Goal: Information Seeking & Learning: Learn about a topic

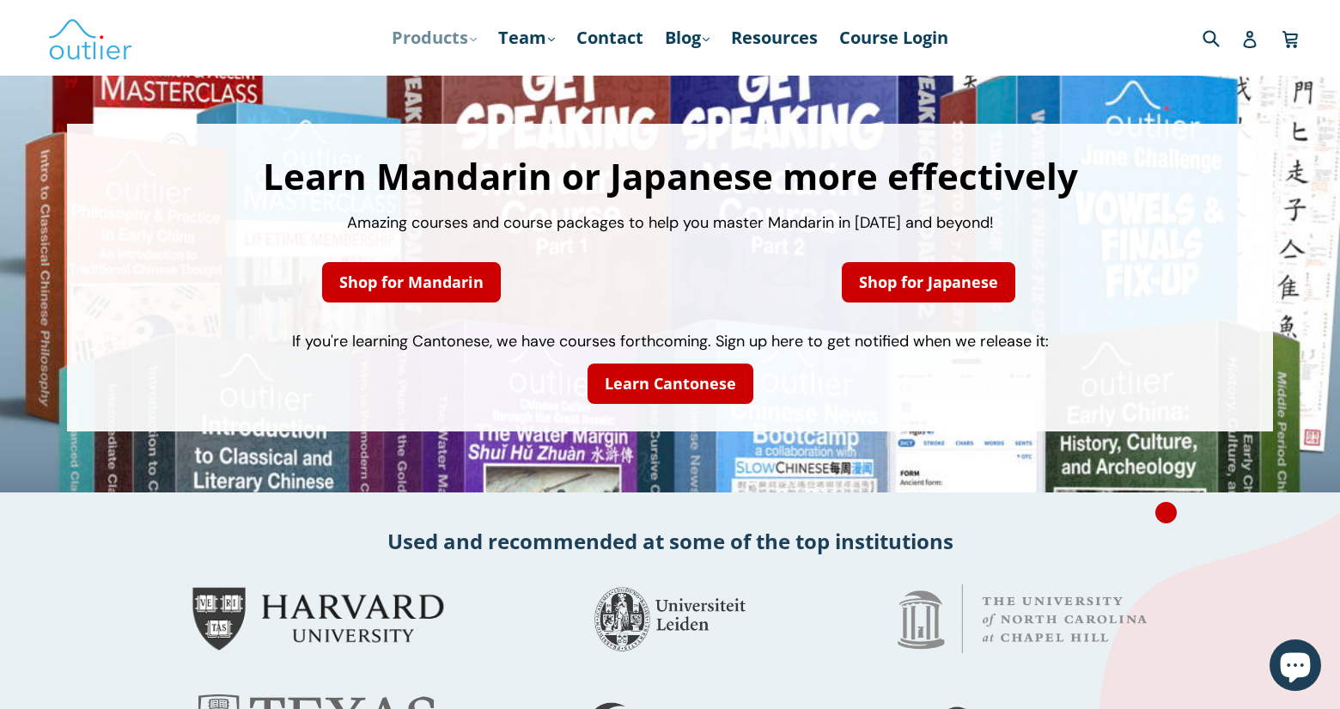
click at [450, 38] on link "Products .cls-1{fill:#231f20} expand" at bounding box center [434, 37] width 102 height 31
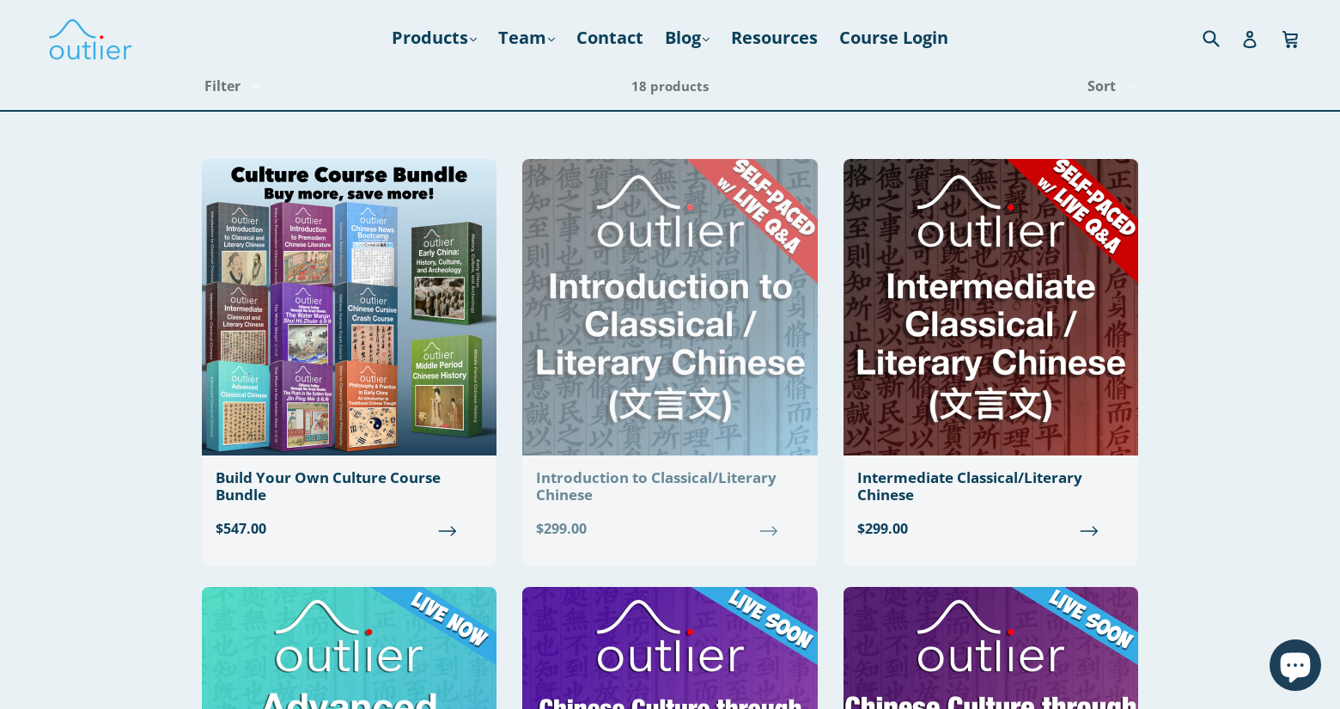
click at [618, 277] on img at bounding box center [669, 307] width 295 height 296
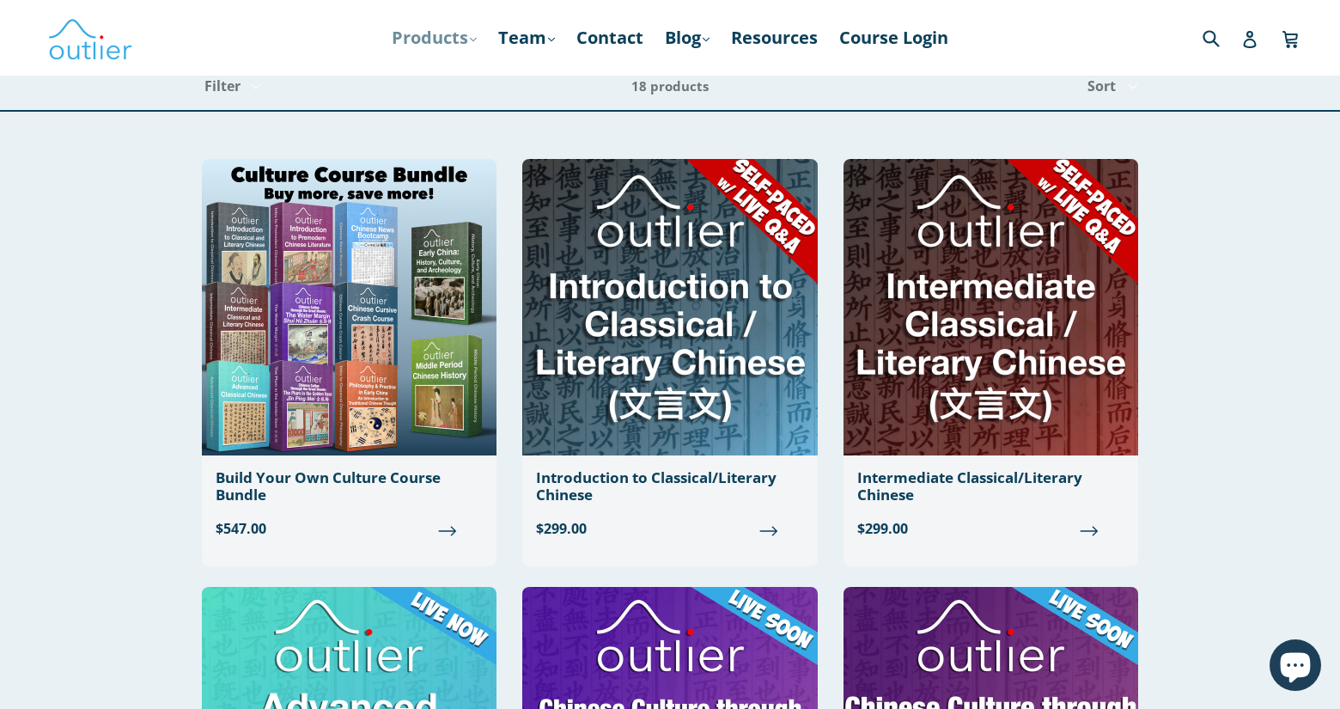
click at [472, 46] on link "Products .cls-1{fill:#231f20} expand" at bounding box center [434, 37] width 102 height 31
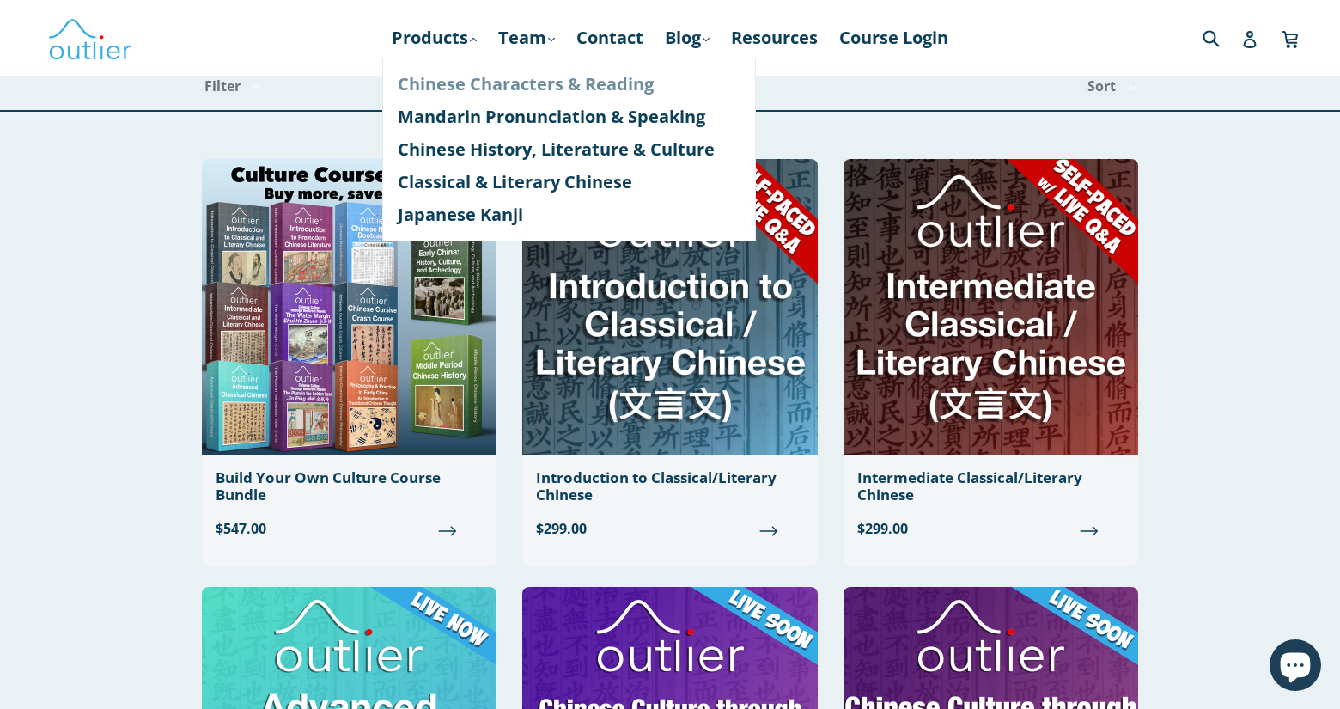
click at [514, 85] on link "Chinese Characters & Reading" at bounding box center [569, 84] width 343 height 33
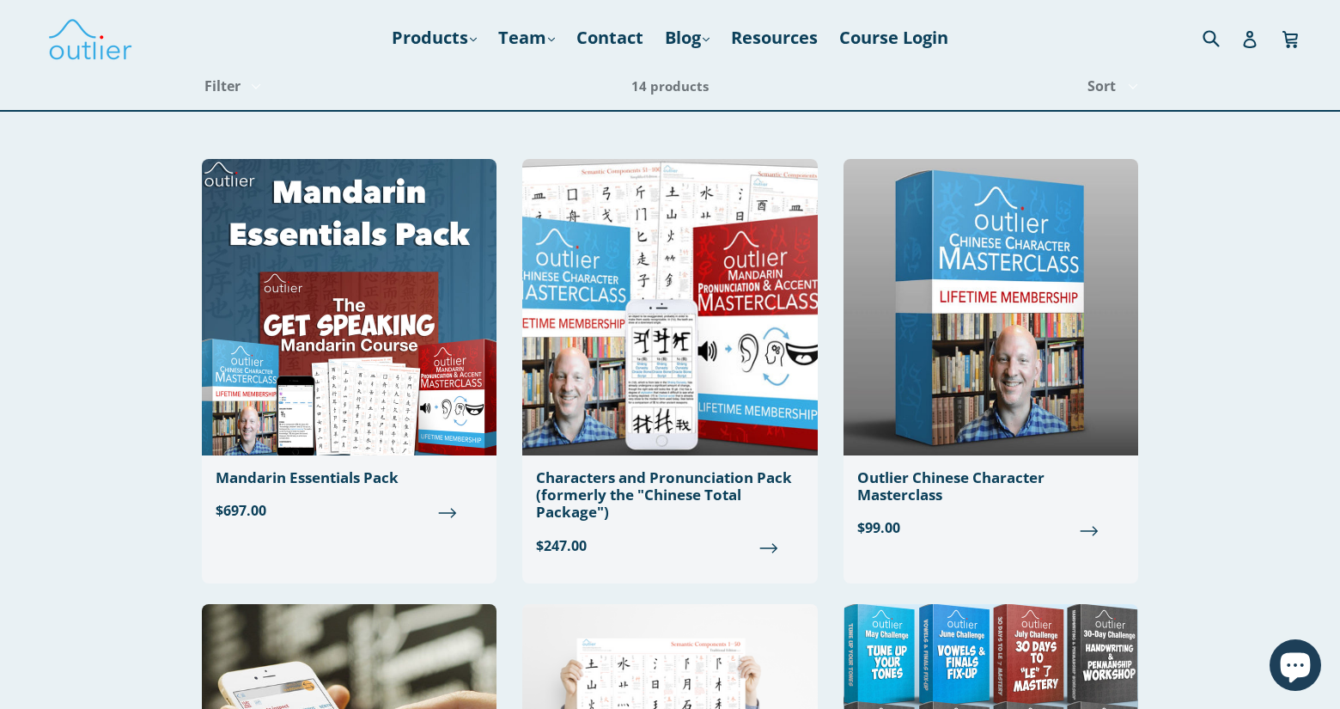
scroll to position [1196, 0]
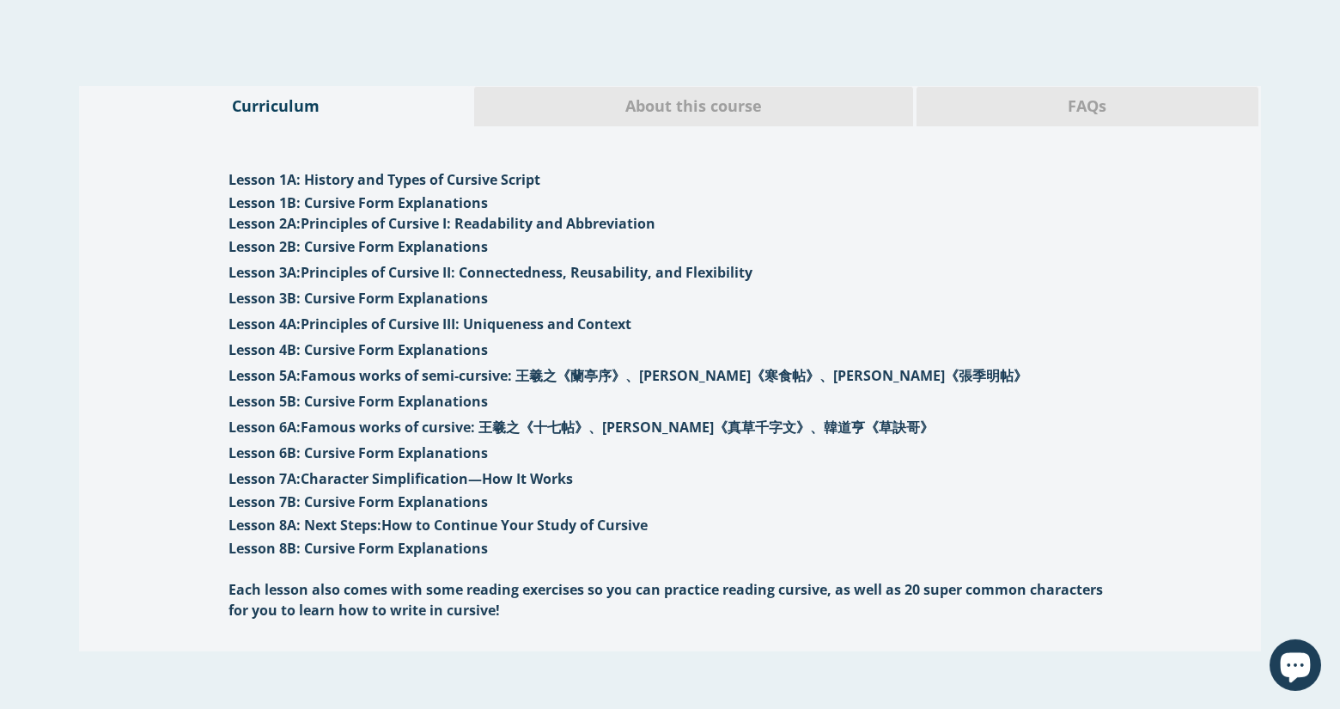
scroll to position [1640, 0]
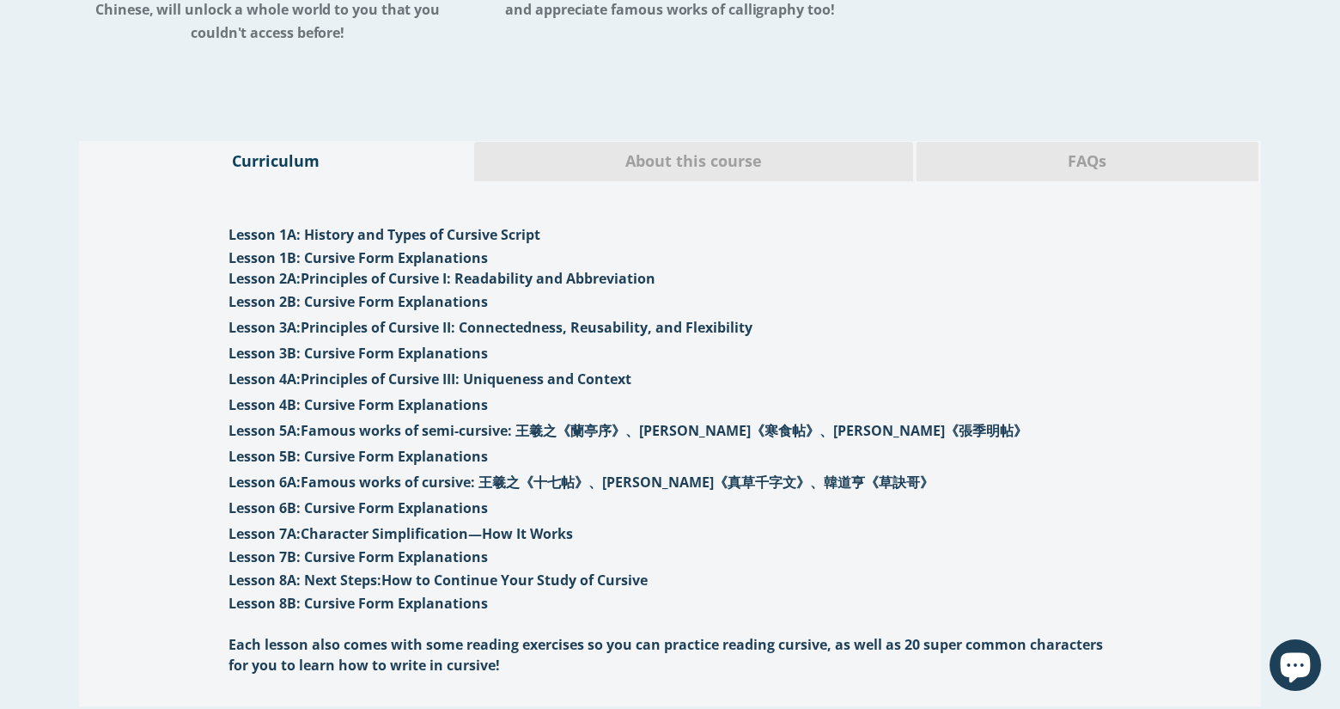
click at [690, 173] on span "About this course" at bounding box center [693, 161] width 413 height 22
